Goal: Information Seeking & Learning: Learn about a topic

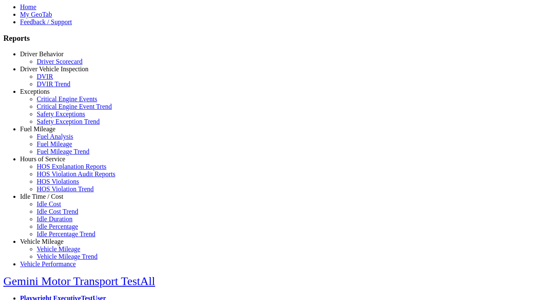
click at [48, 95] on link "Exceptions" at bounding box center [35, 91] width 30 height 7
click at [54, 125] on link "Safety Exception Trend" at bounding box center [68, 121] width 63 height 7
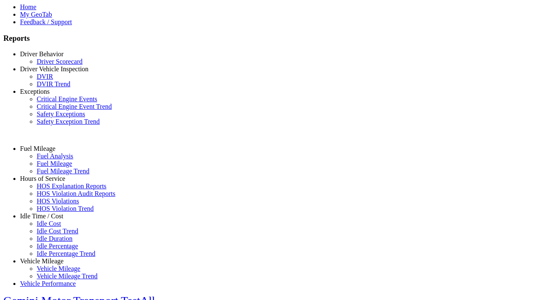
select select "**********"
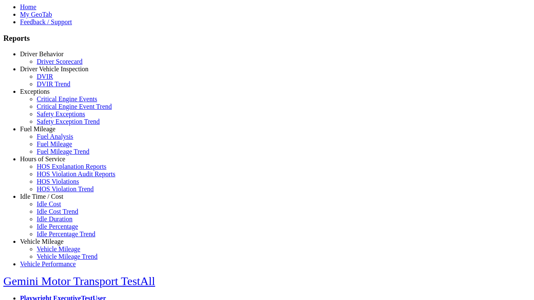
type input "**********"
